Goal: Task Accomplishment & Management: Use online tool/utility

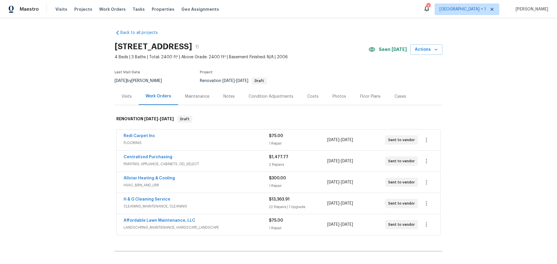
click at [307, 97] on div "Costs" at bounding box center [312, 97] width 11 height 6
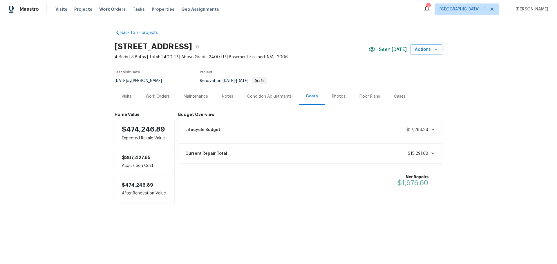
click at [274, 95] on div "Condition Adjustments" at bounding box center [269, 97] width 45 height 6
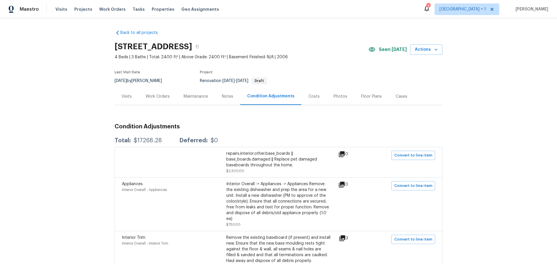
click at [153, 95] on div "Work Orders" at bounding box center [158, 97] width 24 height 6
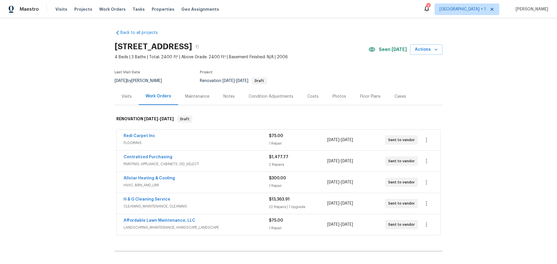
click at [200, 139] on div "Redi Carpet Inc" at bounding box center [196, 136] width 145 height 7
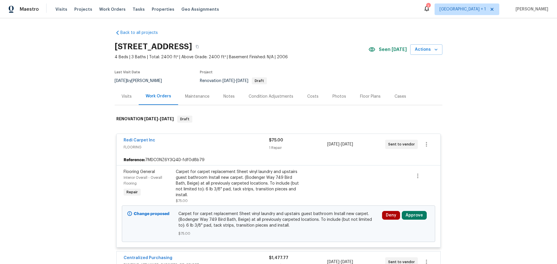
click at [218, 255] on div "Centralized Purchasing" at bounding box center [196, 258] width 145 height 7
click at [419, 211] on button "Approve" at bounding box center [414, 215] width 25 height 9
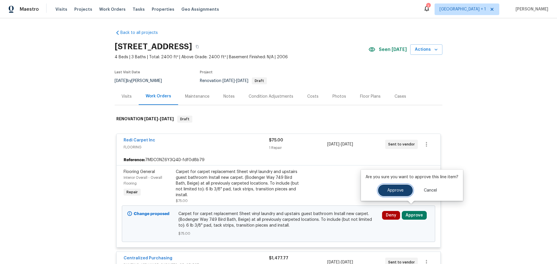
click at [393, 194] on button "Approve" at bounding box center [395, 191] width 35 height 12
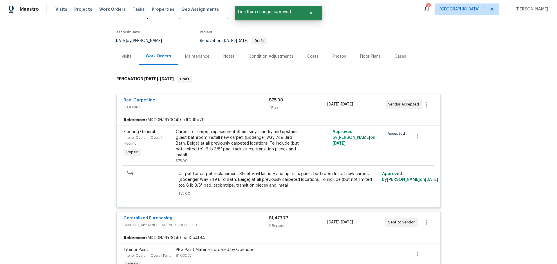
scroll to position [116, 0]
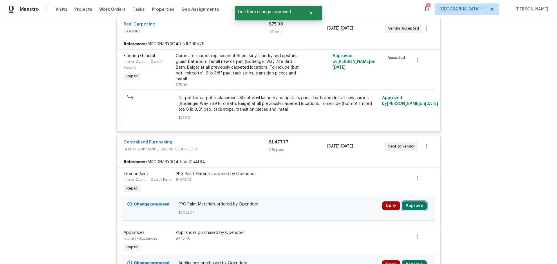
click at [417, 203] on button "Approve" at bounding box center [414, 206] width 25 height 9
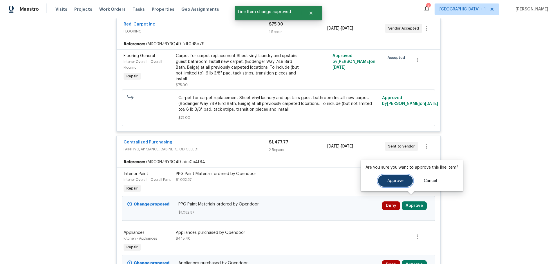
click at [388, 182] on span "Approve" at bounding box center [396, 181] width 16 height 4
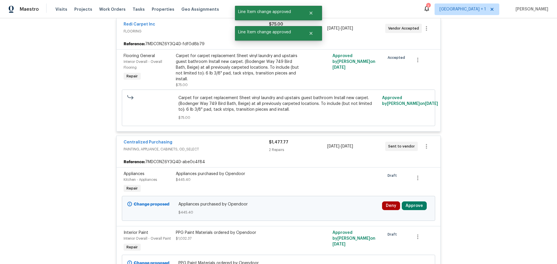
scroll to position [174, 0]
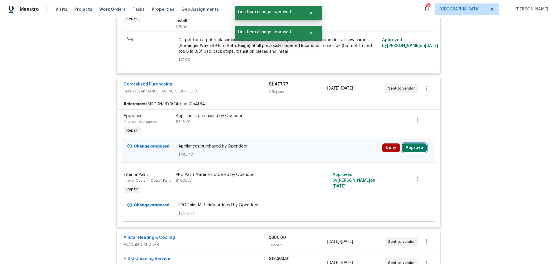
click at [412, 144] on button "Approve" at bounding box center [414, 148] width 25 height 9
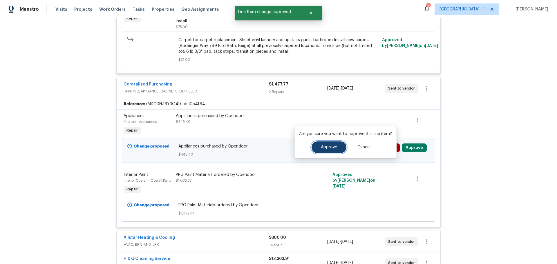
click at [337, 146] on button "Approve" at bounding box center [329, 148] width 35 height 12
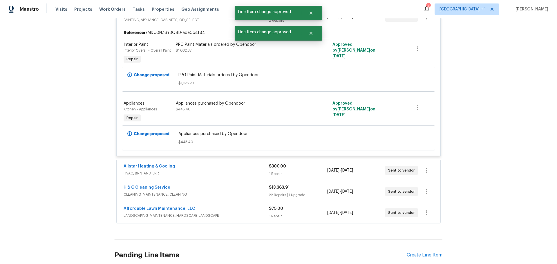
scroll to position [261, 0]
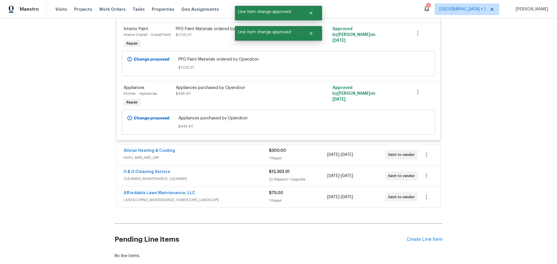
click at [307, 148] on div "$300.00" at bounding box center [298, 151] width 58 height 6
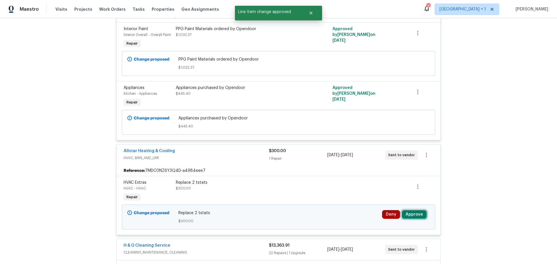
click at [413, 210] on button "Approve" at bounding box center [414, 214] width 25 height 9
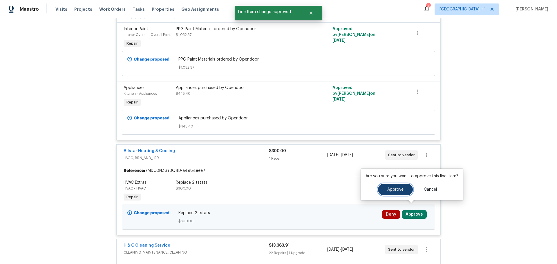
click at [389, 191] on span "Approve" at bounding box center [396, 190] width 16 height 4
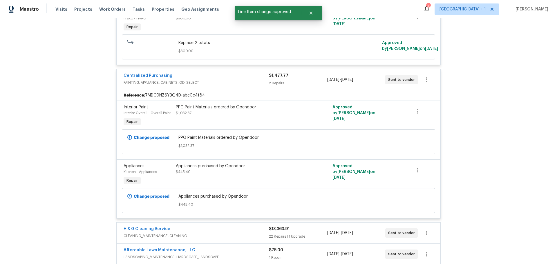
scroll to position [368, 0]
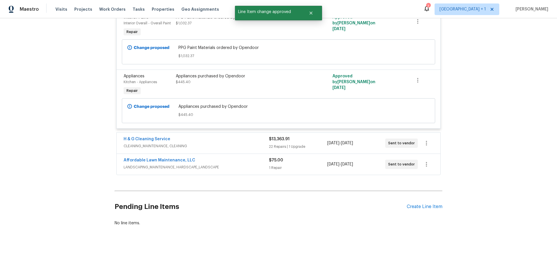
click at [254, 165] on span "LANDSCAPING_MAINTENANCE, HARDSCAPE_LANDSCAPE" at bounding box center [196, 168] width 145 height 6
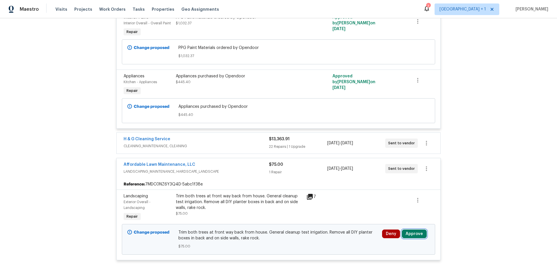
click at [415, 230] on button "Approve" at bounding box center [414, 234] width 25 height 9
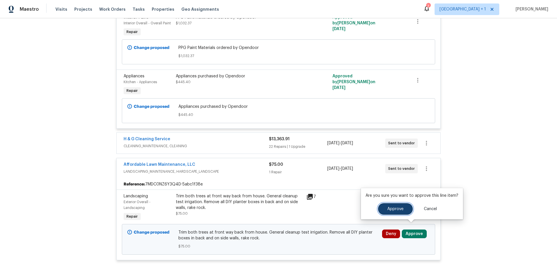
click at [388, 207] on span "Approve" at bounding box center [396, 209] width 16 height 4
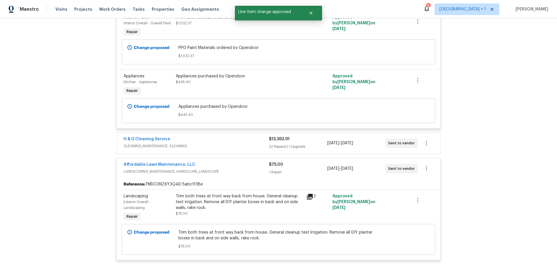
click at [312, 144] on div "22 Repairs | 1 Upgrade" at bounding box center [298, 147] width 58 height 6
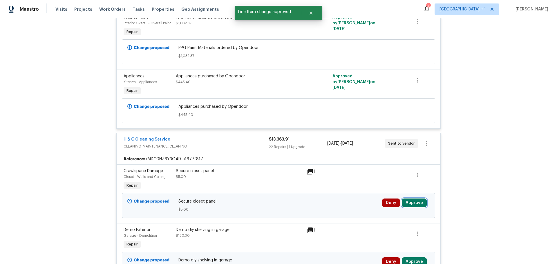
click at [409, 199] on button "Approve" at bounding box center [414, 203] width 25 height 9
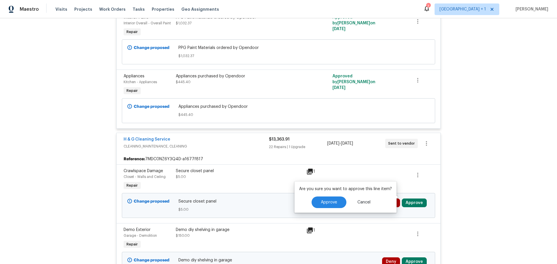
click at [308, 203] on div "Approve Cancel" at bounding box center [345, 203] width 93 height 12
click at [324, 202] on span "Approve" at bounding box center [329, 203] width 16 height 4
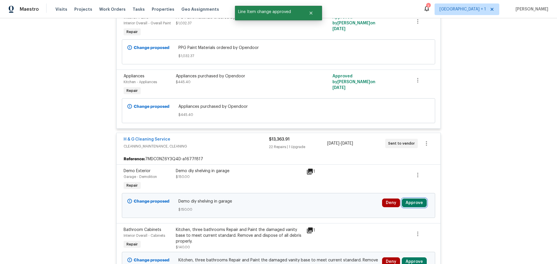
click at [415, 199] on button "Approve" at bounding box center [414, 203] width 25 height 9
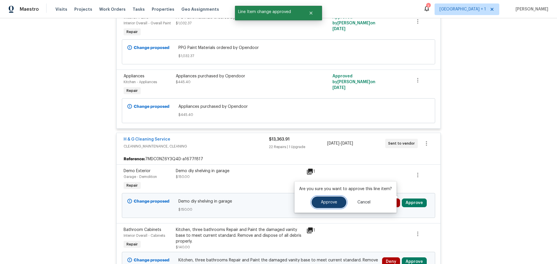
click at [327, 201] on span "Approve" at bounding box center [329, 203] width 16 height 4
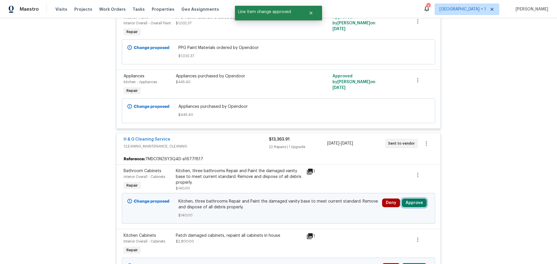
click at [406, 199] on button "Approve" at bounding box center [414, 203] width 25 height 9
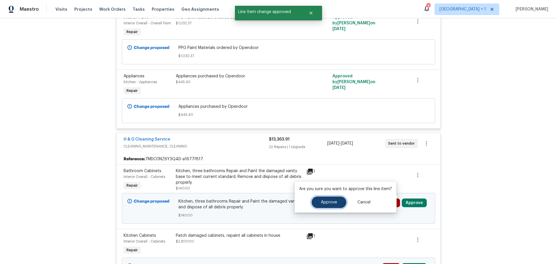
click at [326, 202] on span "Approve" at bounding box center [329, 203] width 16 height 4
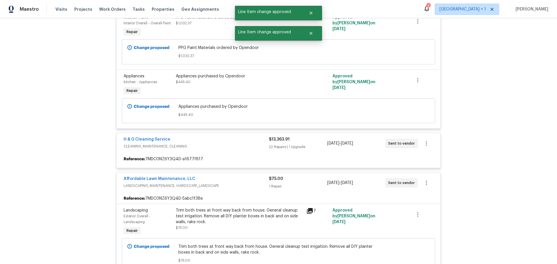
scroll to position [426, 0]
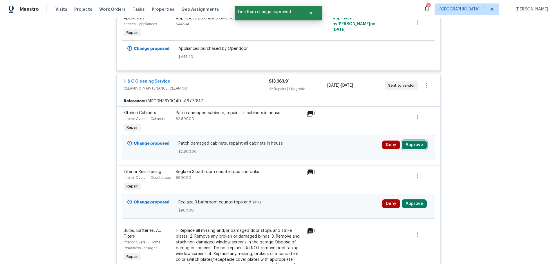
click at [410, 141] on button "Approve" at bounding box center [414, 145] width 25 height 9
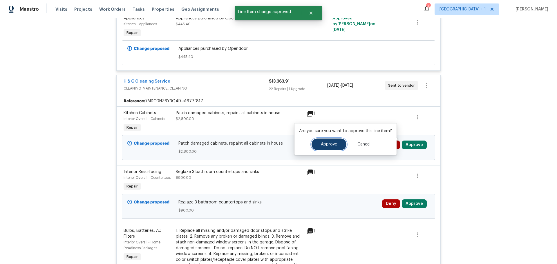
click at [331, 143] on span "Approve" at bounding box center [329, 145] width 16 height 4
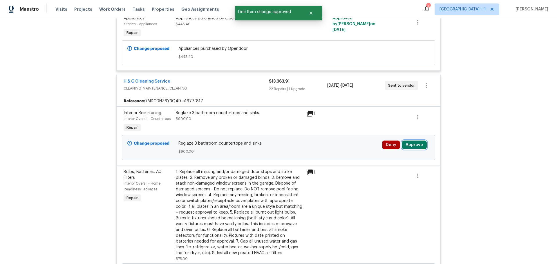
click at [407, 141] on button "Approve" at bounding box center [414, 145] width 25 height 9
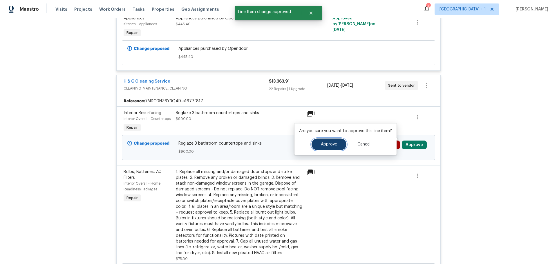
click at [324, 143] on span "Approve" at bounding box center [329, 145] width 16 height 4
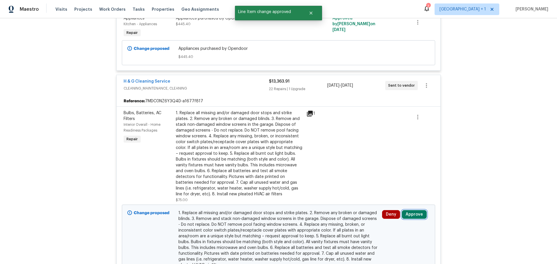
click at [404, 210] on button "Approve" at bounding box center [414, 214] width 25 height 9
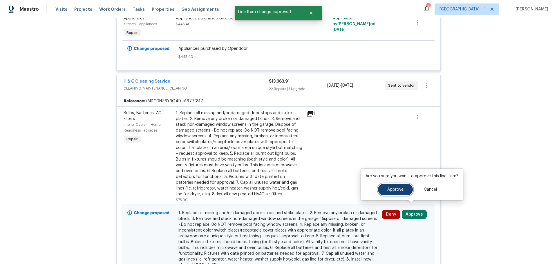
click at [390, 192] on button "Approve" at bounding box center [395, 190] width 35 height 12
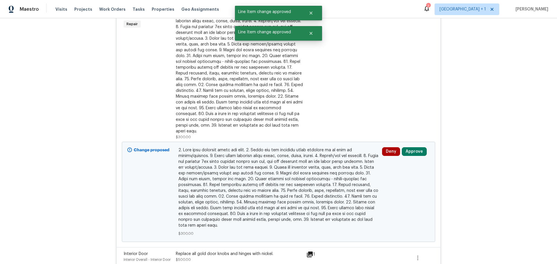
scroll to position [471, 0]
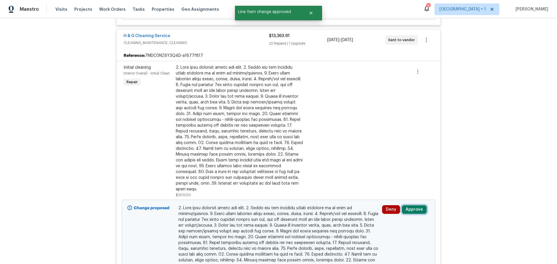
click at [412, 206] on button "Approve" at bounding box center [414, 210] width 25 height 9
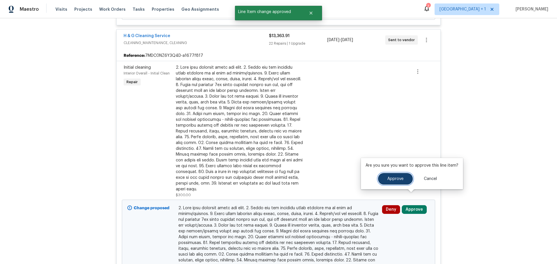
click at [401, 177] on span "Approve" at bounding box center [396, 179] width 16 height 4
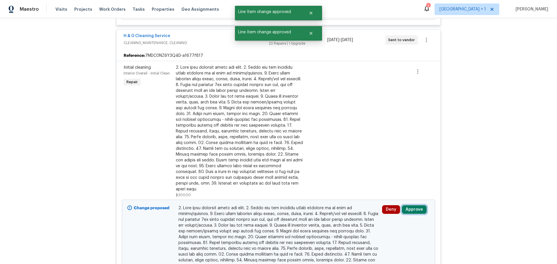
click at [408, 206] on button "Approve" at bounding box center [414, 210] width 25 height 9
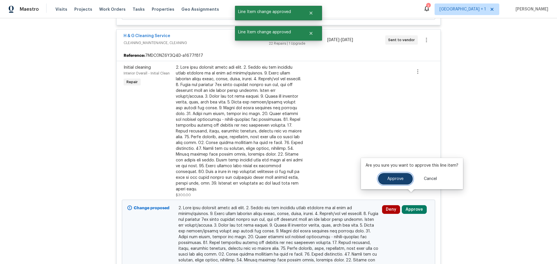
click at [386, 175] on button "Approve" at bounding box center [395, 179] width 35 height 12
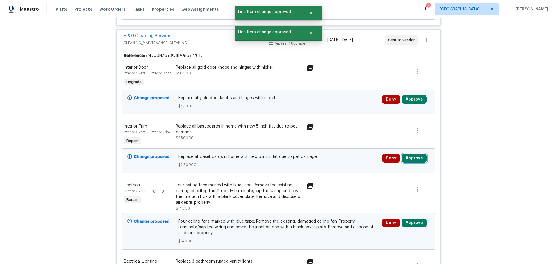
click at [410, 154] on button "Approve" at bounding box center [414, 158] width 25 height 9
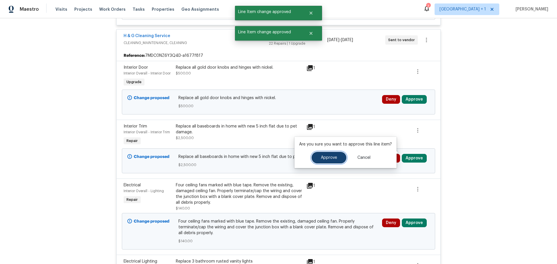
click at [332, 159] on span "Approve" at bounding box center [329, 158] width 16 height 4
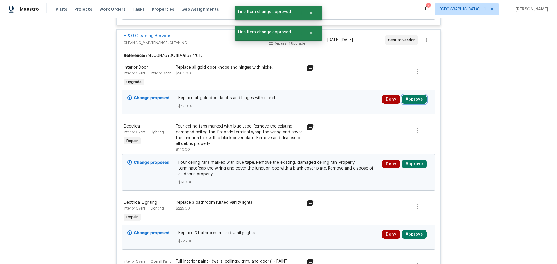
click at [410, 97] on button "Approve" at bounding box center [414, 99] width 25 height 9
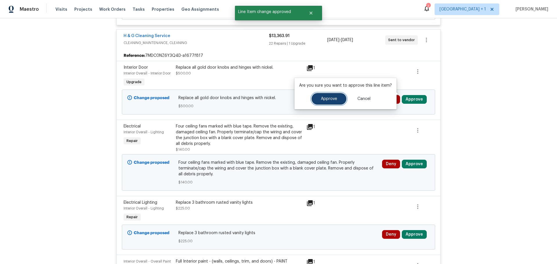
click at [325, 96] on button "Approve" at bounding box center [329, 99] width 35 height 12
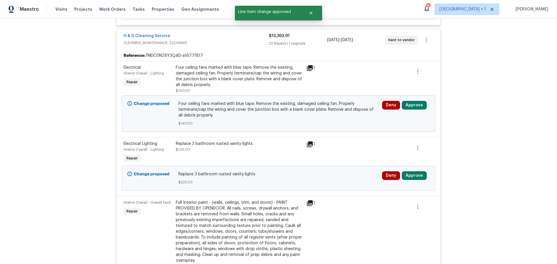
click at [406, 99] on div "Deny Approve" at bounding box center [406, 113] width 51 height 29
click at [406, 101] on button "Approve" at bounding box center [414, 105] width 25 height 9
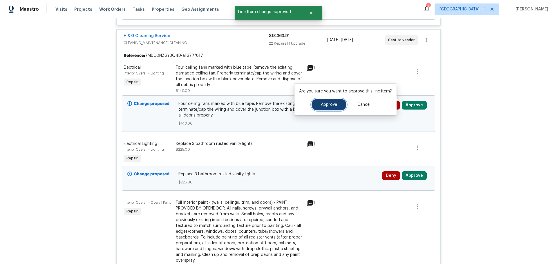
click at [331, 102] on button "Approve" at bounding box center [329, 105] width 35 height 12
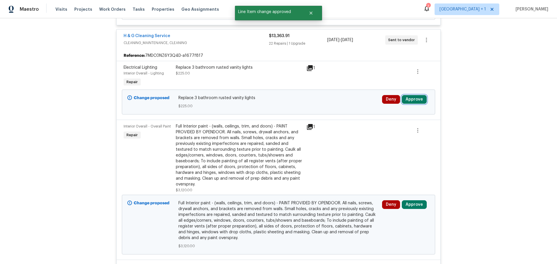
click at [413, 97] on button "Approve" at bounding box center [414, 99] width 25 height 9
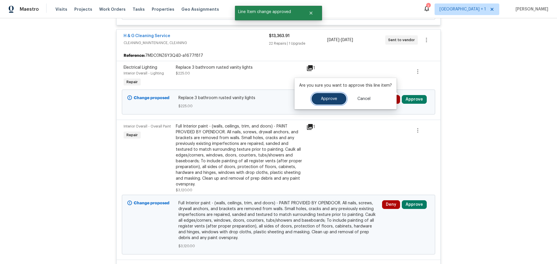
click at [328, 100] on span "Approve" at bounding box center [329, 99] width 16 height 4
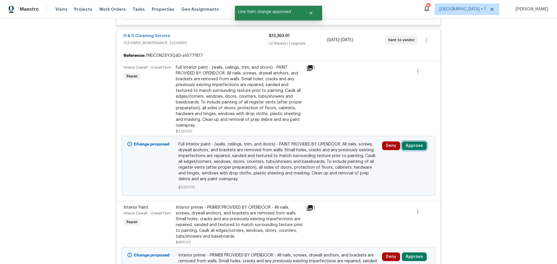
click at [409, 142] on button "Approve" at bounding box center [414, 146] width 25 height 9
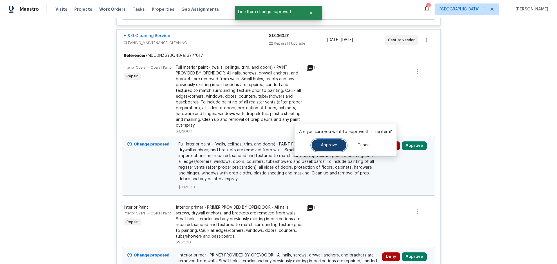
click at [332, 140] on button "Approve" at bounding box center [329, 146] width 35 height 12
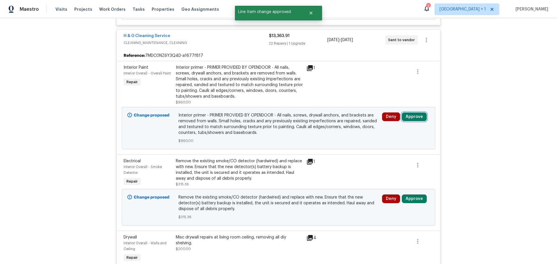
click at [411, 113] on button "Approve" at bounding box center [414, 117] width 25 height 9
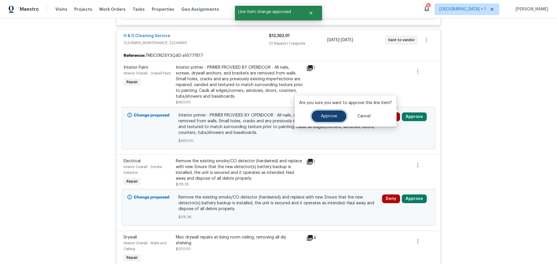
click at [338, 114] on button "Approve" at bounding box center [329, 117] width 35 height 12
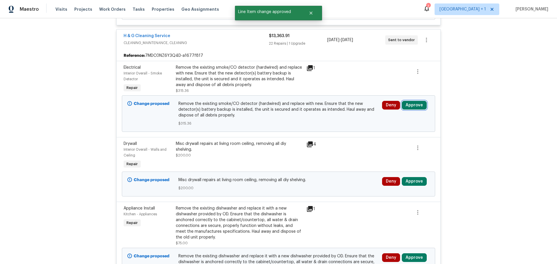
click at [410, 101] on button "Approve" at bounding box center [414, 105] width 25 height 9
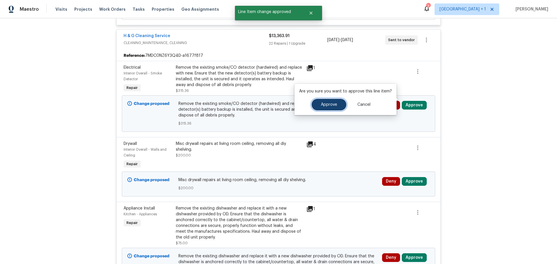
click at [328, 108] on button "Approve" at bounding box center [329, 105] width 35 height 12
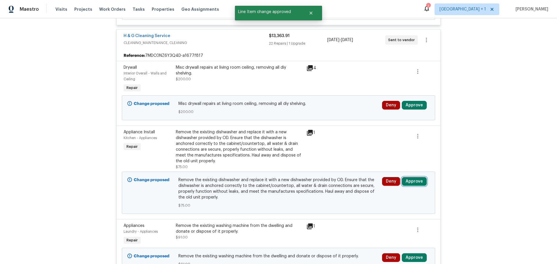
click at [413, 177] on button "Approve" at bounding box center [414, 181] width 25 height 9
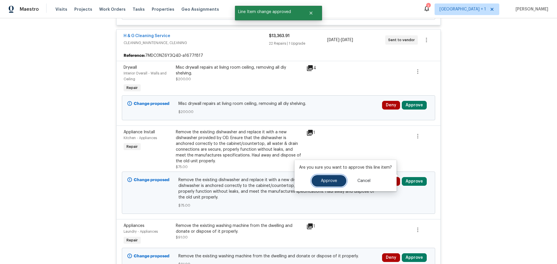
click at [333, 178] on button "Approve" at bounding box center [329, 181] width 35 height 12
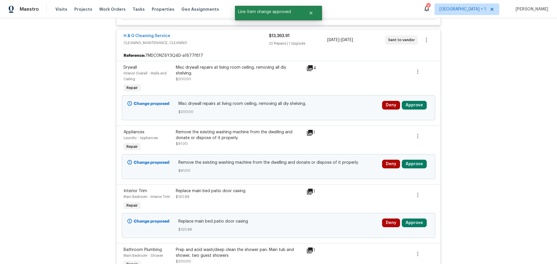
click at [415, 105] on div "Deny Approve" at bounding box center [406, 107] width 51 height 17
click at [415, 101] on button "Approve" at bounding box center [414, 105] width 25 height 9
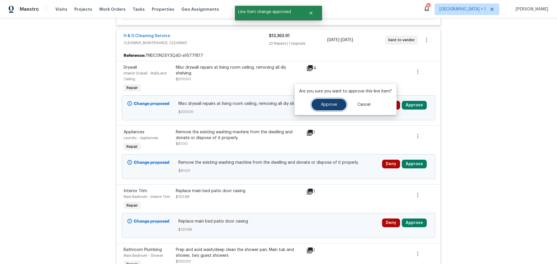
click at [335, 108] on button "Approve" at bounding box center [329, 105] width 35 height 12
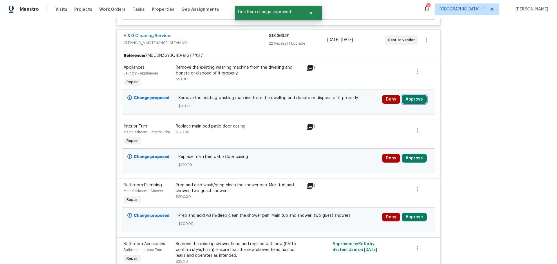
click at [403, 95] on button "Approve" at bounding box center [414, 99] width 25 height 9
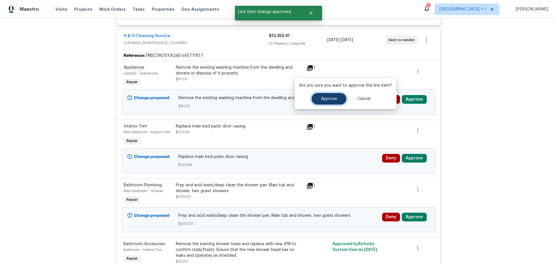
click at [335, 99] on span "Approve" at bounding box center [329, 99] width 16 height 4
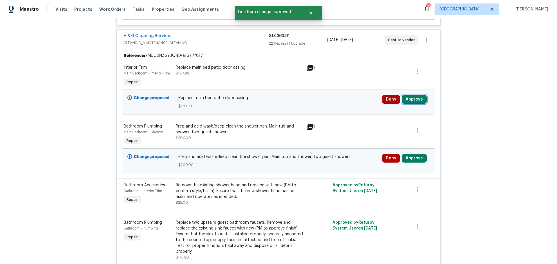
click at [405, 95] on button "Approve" at bounding box center [414, 99] width 25 height 9
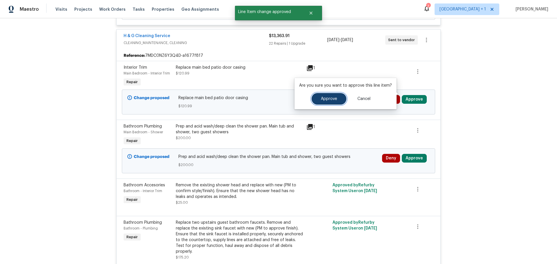
click at [338, 101] on button "Approve" at bounding box center [329, 99] width 35 height 12
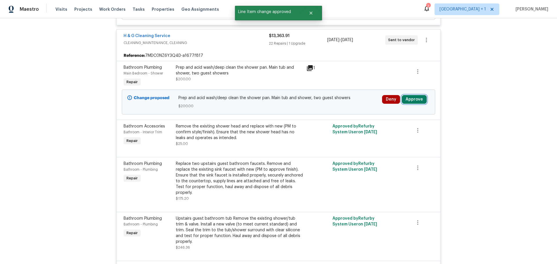
click at [408, 96] on button "Approve" at bounding box center [414, 99] width 25 height 9
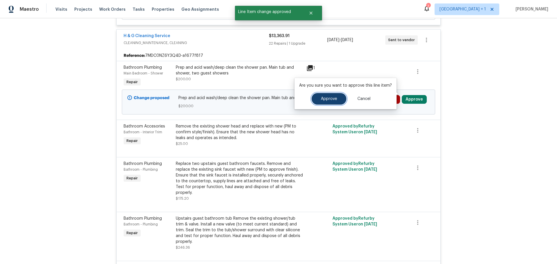
click at [336, 97] on span "Approve" at bounding box center [329, 99] width 16 height 4
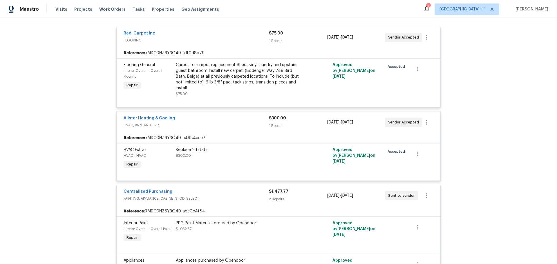
scroll to position [0, 0]
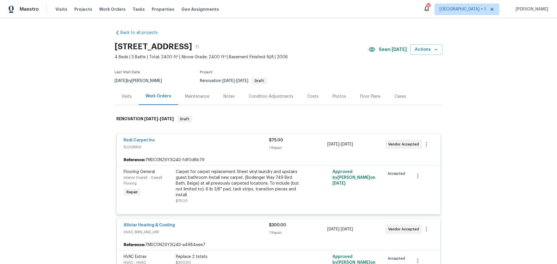
click at [309, 93] on div "Costs" at bounding box center [312, 96] width 25 height 17
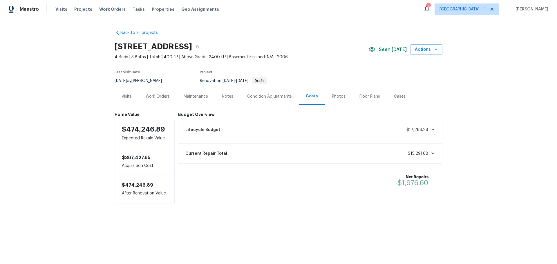
click at [266, 96] on div "Condition Adjustments" at bounding box center [269, 97] width 45 height 6
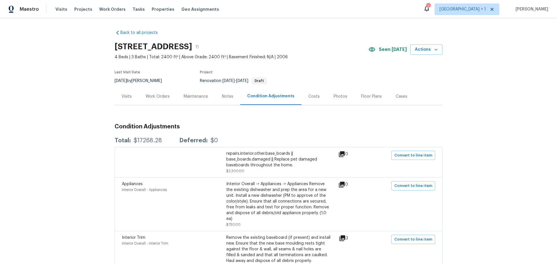
click at [309, 94] on div "Costs" at bounding box center [314, 97] width 11 height 6
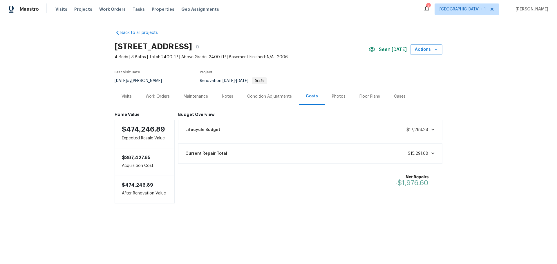
click at [75, 6] on div "Visits Projects Work Orders Tasks Properties Geo Assignments" at bounding box center [140, 9] width 171 height 12
click at [82, 8] on span "Projects" at bounding box center [83, 9] width 18 height 6
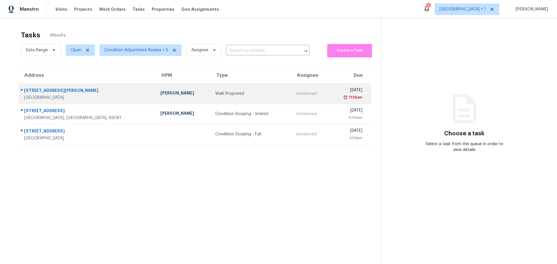
click at [156, 91] on td "[PERSON_NAME]" at bounding box center [183, 94] width 55 height 20
